Goal: Task Accomplishment & Management: Use online tool/utility

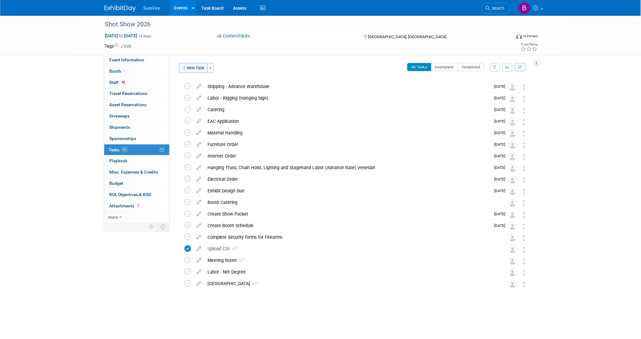
click at [192, 66] on button "New Task" at bounding box center [193, 68] width 29 height 10
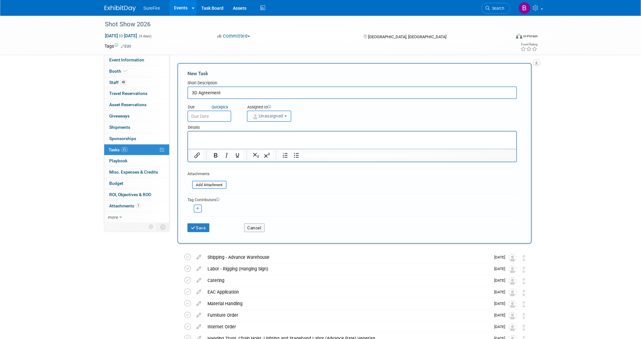
type input "3D Agreement"
click at [217, 138] on p "Rich Text Area. Press ALT-0 for help." at bounding box center [351, 137] width 321 height 6
click at [205, 229] on button "Save" at bounding box center [198, 227] width 22 height 9
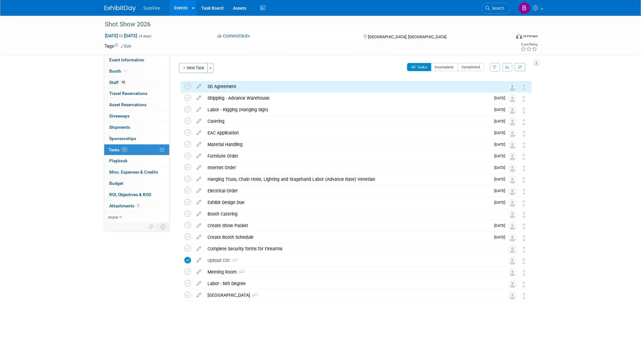
click at [224, 84] on div "3D Agreement" at bounding box center [350, 86] width 292 height 11
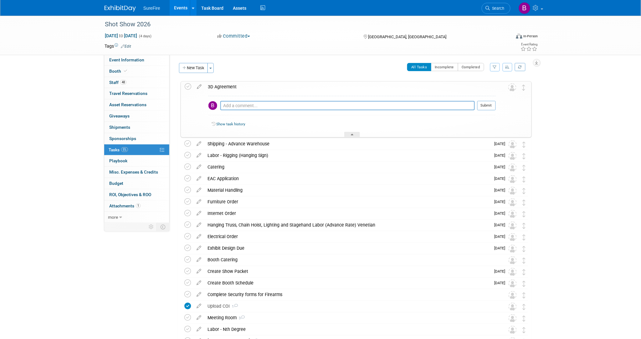
click at [248, 99] on div "Pro tip: Press Ctrl-Enter to submit comment. Submit" at bounding box center [351, 107] width 287 height 23
click at [247, 105] on textarea at bounding box center [347, 105] width 254 height 9
type textarea "[PERSON_NAME] Approved. Waiting for [PERSON_NAME] to return from DSEI for his a…"
click at [482, 102] on button "Submit" at bounding box center [486, 105] width 18 height 9
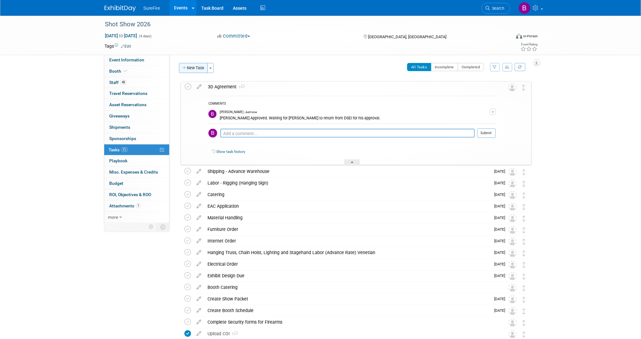
click at [185, 72] on button "New Task" at bounding box center [193, 68] width 29 height 10
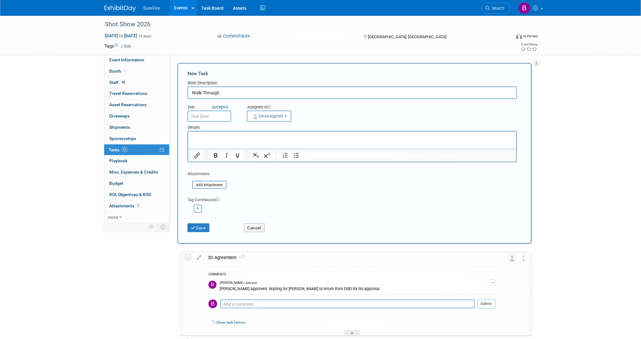
click at [213, 140] on html at bounding box center [352, 135] width 328 height 9
click at [192, 95] on input "Walk-Through" at bounding box center [351, 92] width 329 height 13
type input "3D Walk-Through"
click at [293, 132] on html at bounding box center [352, 135] width 328 height 9
click at [199, 224] on button "Save" at bounding box center [198, 227] width 22 height 9
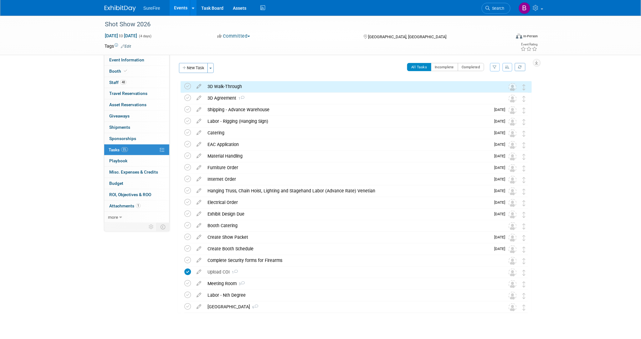
click at [235, 85] on div "3D Walk-Through" at bounding box center [350, 86] width 292 height 11
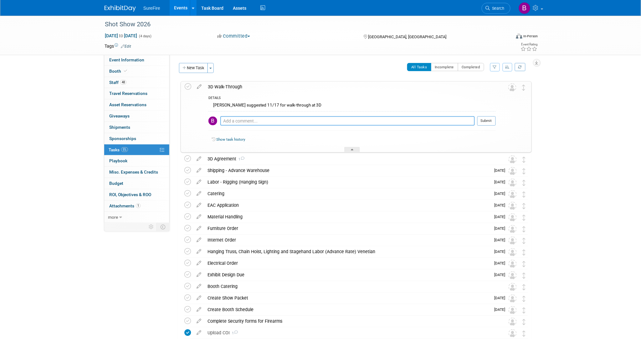
click at [243, 120] on textarea at bounding box center [347, 120] width 254 height 9
type textarea "Tom wants to review if a walk-through is needed"
click at [479, 118] on button "Submit" at bounding box center [486, 120] width 18 height 9
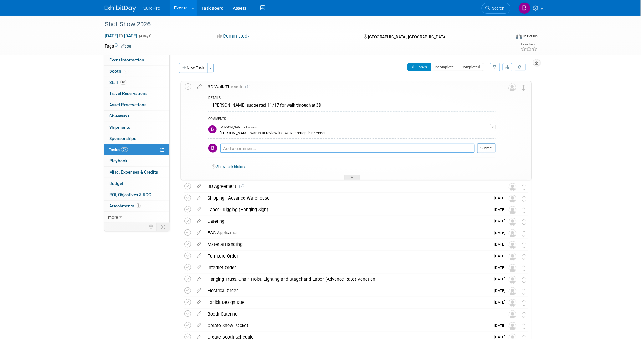
click at [417, 146] on textarea at bounding box center [347, 148] width 254 height 9
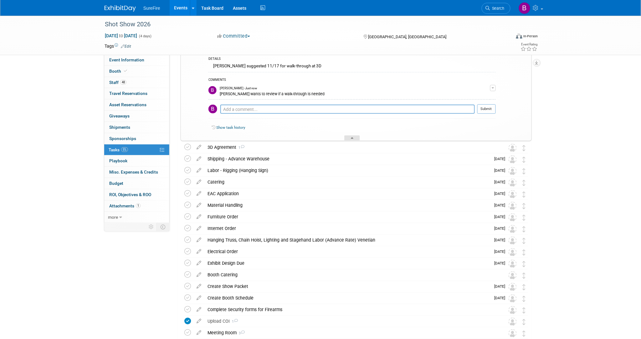
click at [352, 135] on div at bounding box center [352, 137] width 16 height 5
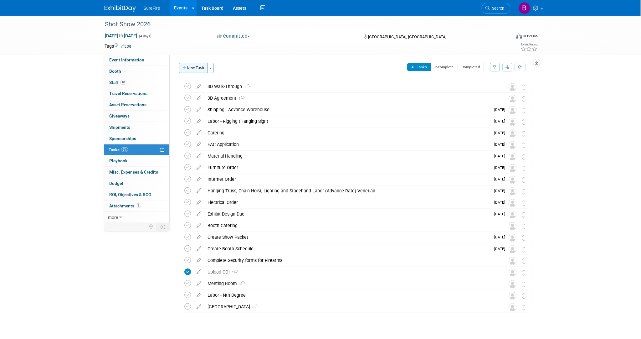
click at [201, 69] on button "New Task" at bounding box center [193, 68] width 29 height 10
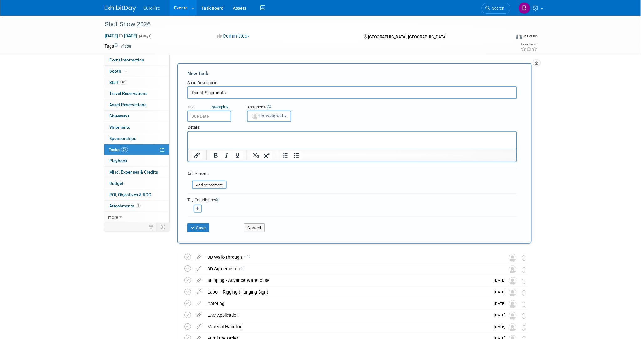
type input "Direct Shipments"
click at [271, 137] on p "Rich Text Area. Press ALT-0 for help." at bounding box center [351, 137] width 321 height 6
click at [206, 223] on button "Save" at bounding box center [198, 227] width 22 height 9
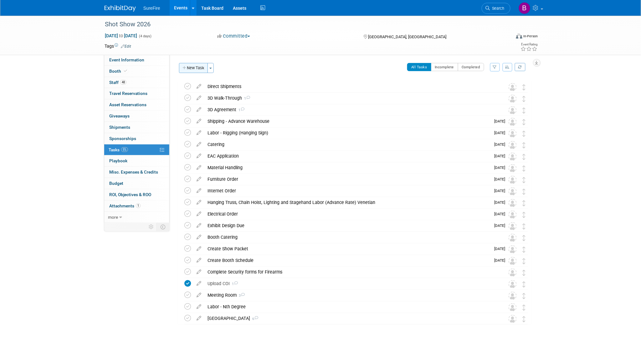
click at [197, 67] on button "New Task" at bounding box center [193, 68] width 29 height 10
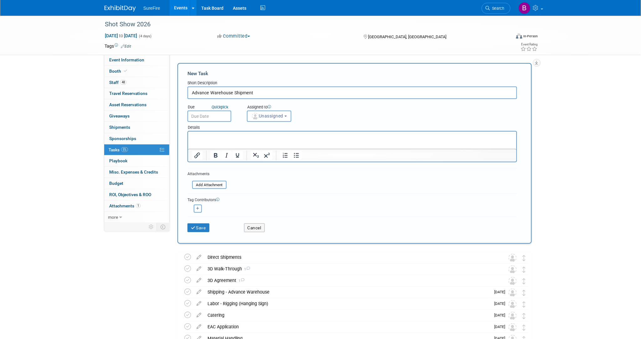
type input "Advance Warehouse Shipment"
click at [218, 135] on p "Rich Text Area. Press ALT-0 for help." at bounding box center [351, 137] width 321 height 6
click at [447, 140] on p "Material arriving after January 08, 2026 will be received at the warehouse with…" at bounding box center [351, 143] width 321 height 6
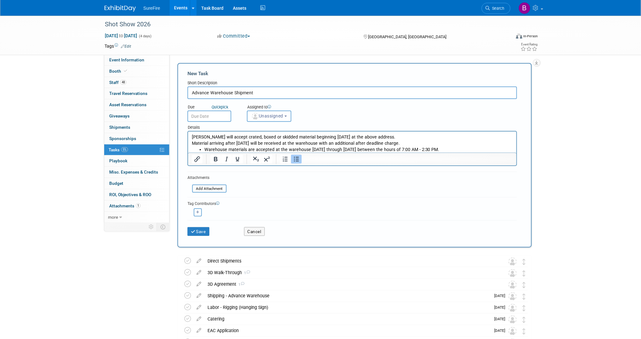
click at [204, 150] on li "Warehouse materials are accepted at the warehouse Monday through Friday between…" at bounding box center [358, 149] width 309 height 6
click at [468, 147] on p "Warehouse materials are accepted at the warehouse Monday through Friday between…" at bounding box center [351, 149] width 321 height 6
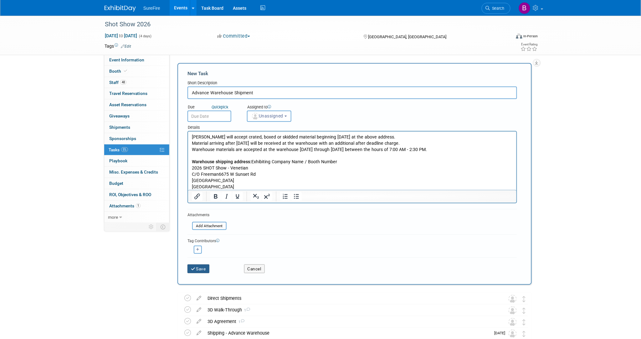
click at [194, 270] on button "Save" at bounding box center [198, 268] width 22 height 9
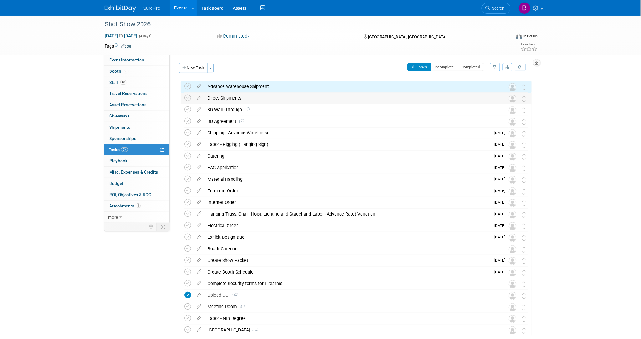
click at [230, 99] on div "Direct Shipments" at bounding box center [350, 98] width 292 height 11
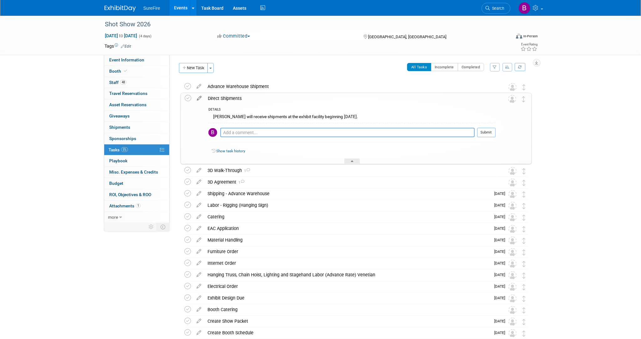
click at [198, 98] on icon at bounding box center [199, 97] width 11 height 8
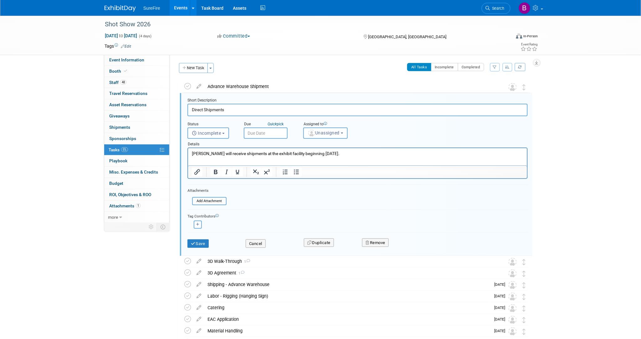
scroll to position [2, 0]
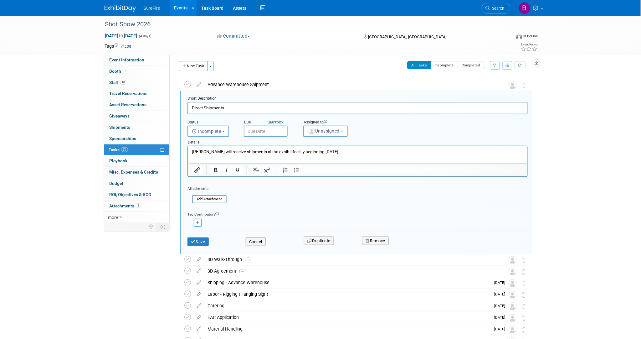
click at [372, 153] on p "Freeman will receive shipments at the exhibit facility beginning January 13, 20…" at bounding box center [357, 152] width 332 height 6
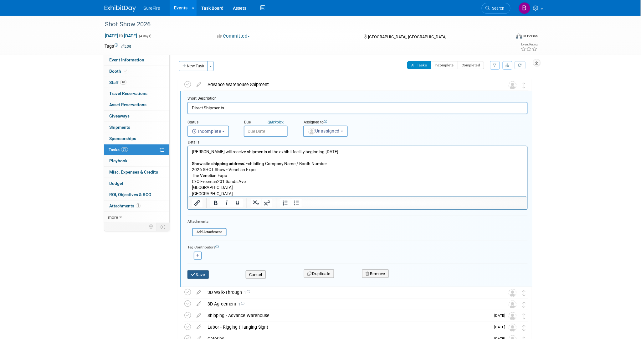
click at [194, 270] on button "Save" at bounding box center [197, 274] width 21 height 9
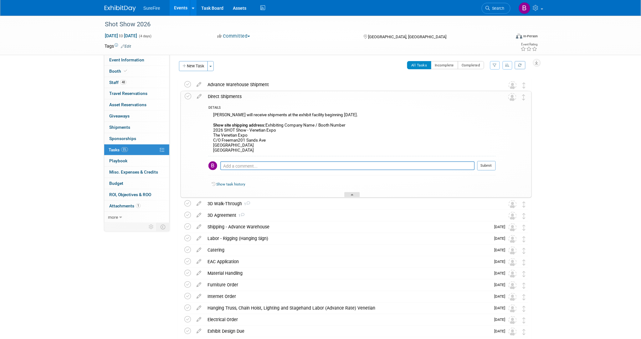
click at [353, 195] on icon at bounding box center [352, 196] width 3 height 4
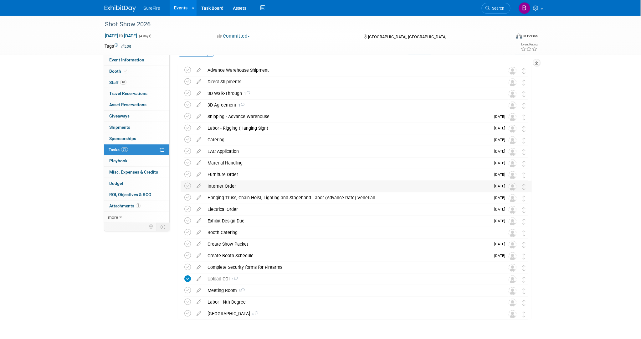
scroll to position [0, 0]
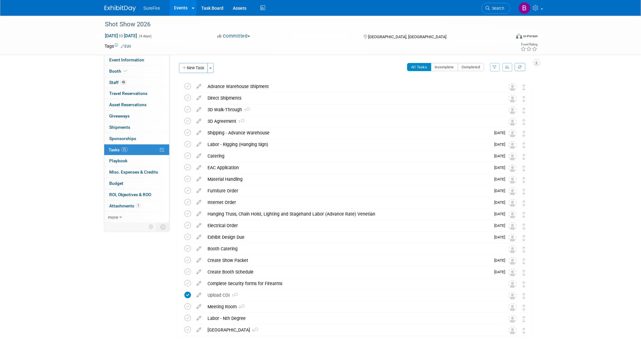
click at [187, 8] on link "Events" at bounding box center [181, 8] width 23 height 16
